Goal: Information Seeking & Learning: Understand process/instructions

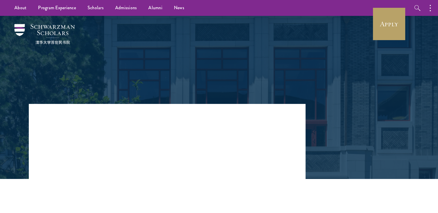
click at [261, 67] on div at bounding box center [219, 49] width 199 height 58
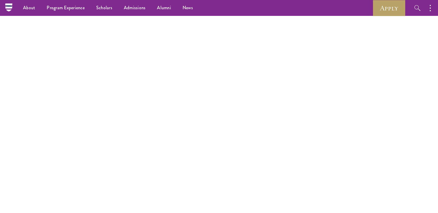
scroll to position [703, 0]
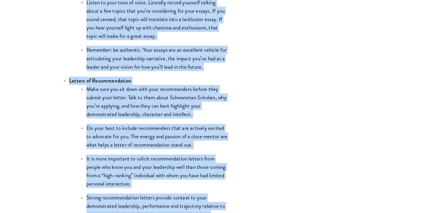
scroll to position [795, 0]
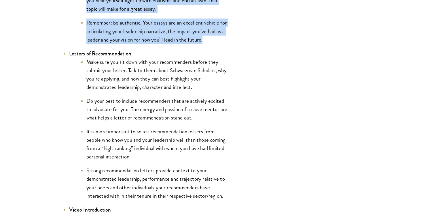
drag, startPoint x: 70, startPoint y: 46, endPoint x: 211, endPoint y: 41, distance: 141.3
copy li "Loremi (Dolorsitam, Consectet ad Elitsed) Doeiu t incididunt utlaboree do magna…"
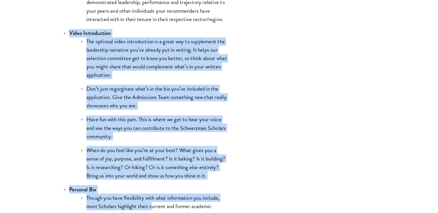
scroll to position [987, 0]
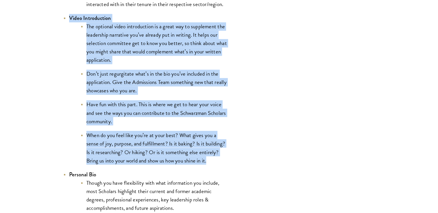
drag, startPoint x: 69, startPoint y: 74, endPoint x: 227, endPoint y: 161, distance: 179.7
click at [227, 161] on li "Video Introduction The optional video introduction is a great way to supplement…" at bounding box center [145, 89] width 164 height 150
copy li "Video Introduction The optional video introduction is a great way to supplement…"
drag, startPoint x: 239, startPoint y: 67, endPoint x: 229, endPoint y: 70, distance: 9.8
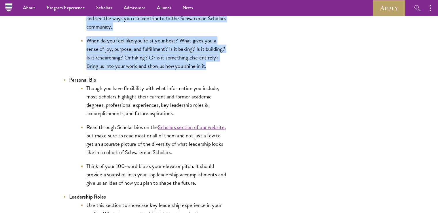
scroll to position [1054, 0]
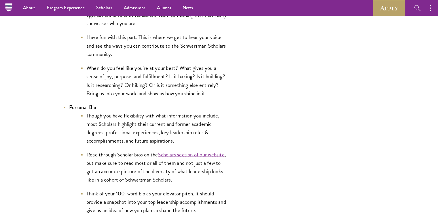
click at [126, 129] on li "Though you have flexibility with what information you include, most Scholars hi…" at bounding box center [154, 127] width 147 height 33
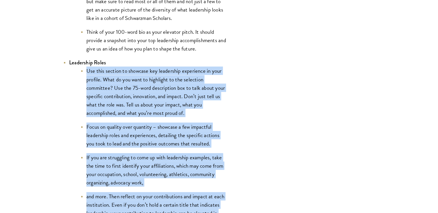
scroll to position [1266, 0]
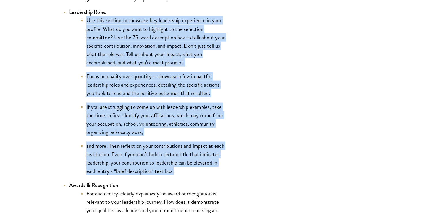
drag, startPoint x: 86, startPoint y: 96, endPoint x: 183, endPoint y: 175, distance: 125.1
click at [183, 175] on ul "Use this section to showcase key leadership experience in your profile. What do…" at bounding box center [148, 95] width 159 height 159
copy ul "Use this section to showcase key leadership experience in your profile. What do…"
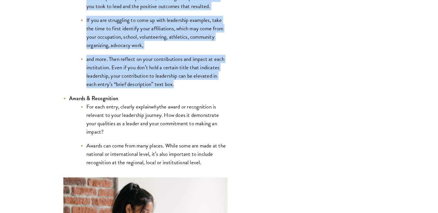
scroll to position [1400, 0]
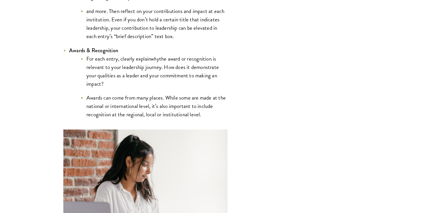
click at [144, 75] on li "For each entry, clearly explain why the award or recognition is relevant to you…" at bounding box center [154, 70] width 147 height 33
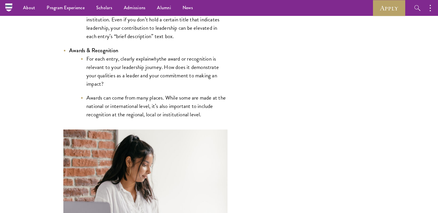
drag, startPoint x: 86, startPoint y: 59, endPoint x: 105, endPoint y: 81, distance: 28.8
click at [105, 81] on li "For each entry, clearly explain why the award or recognition is relevant to you…" at bounding box center [154, 70] width 147 height 33
copy li "For each entry, clearly explain why the award or recognition is relevant to you…"
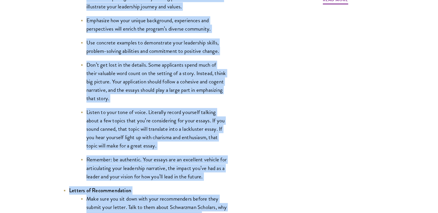
scroll to position [687, 0]
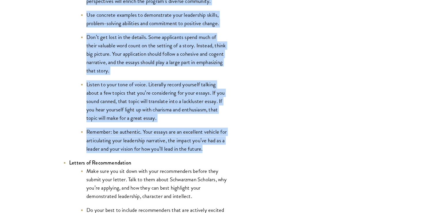
drag, startPoint x: 88, startPoint y: 65, endPoint x: 213, endPoint y: 149, distance: 151.1
click at [213, 149] on ul "Craft a compelling narrative by sharing personal anecdotes that illustrate your…" at bounding box center [148, 59] width 159 height 186
copy ul "Lorem i dolorsitam consectet ad elitsed doeiusmo temporinc utla etdolorema aliq…"
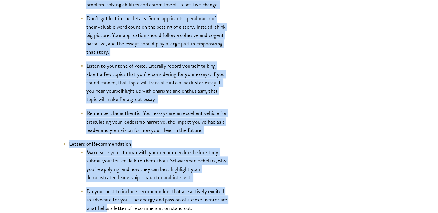
scroll to position [789, 0]
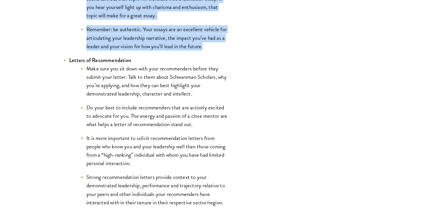
drag, startPoint x: 69, startPoint y: 82, endPoint x: 210, endPoint y: 49, distance: 145.1
copy li "Loremi (Dolorsitam, Consectet ad Elitsed) Doeiu t incididunt utlaboree do magna…"
